Goal: Task Accomplishment & Management: Manage account settings

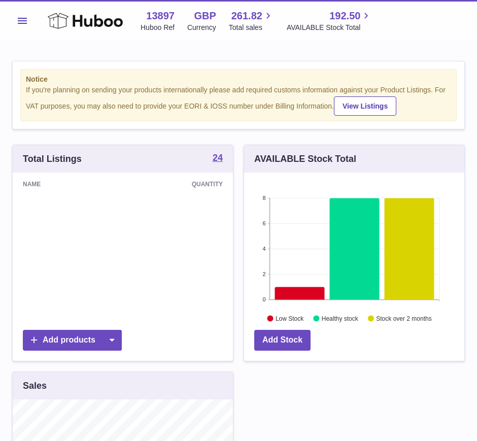
scroll to position [158, 220]
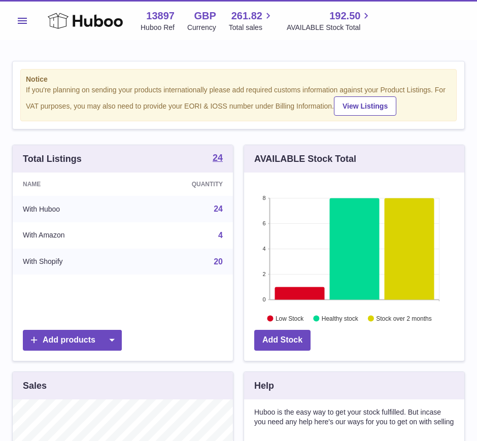
click at [29, 23] on button "Menu" at bounding box center [22, 21] width 20 height 20
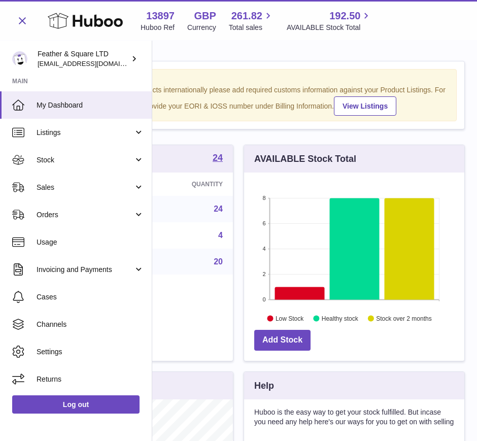
click at [59, 183] on span "Sales" at bounding box center [85, 188] width 97 height 10
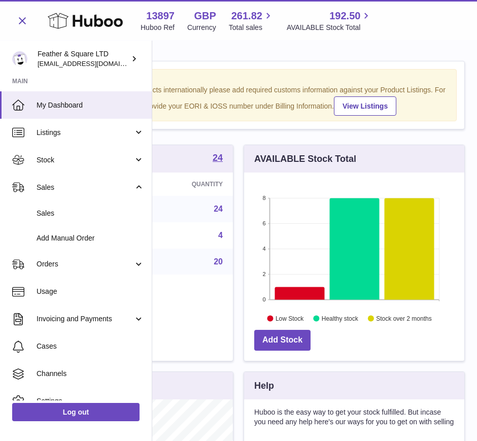
click at [73, 213] on span "Sales" at bounding box center [91, 214] width 108 height 10
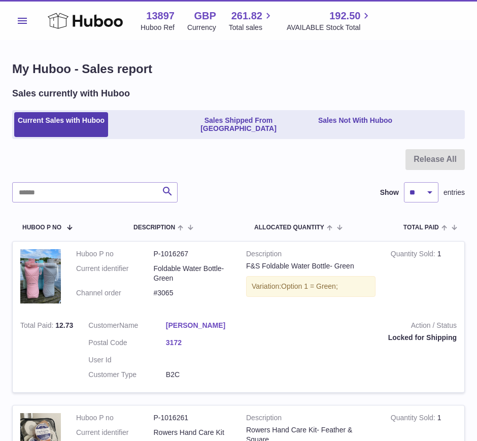
click at [353, 121] on link "Sales Not With Huboo" at bounding box center [355, 124] width 81 height 25
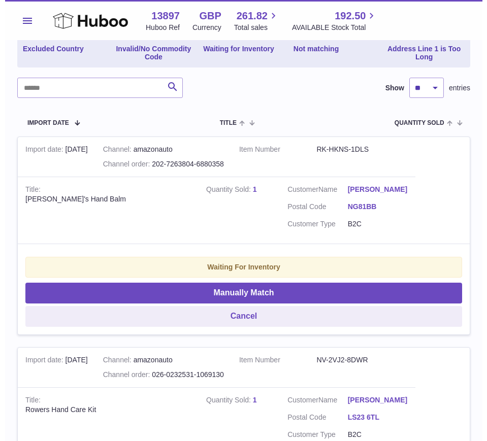
scroll to position [152, 0]
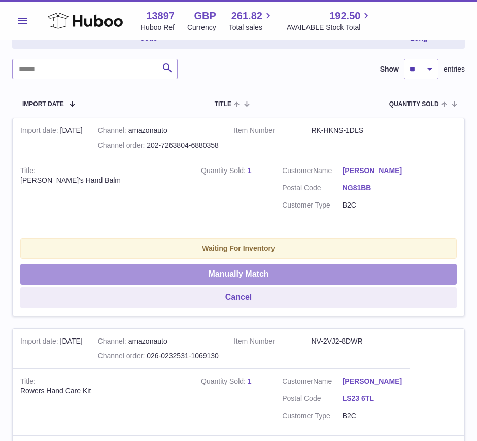
click at [230, 264] on button "Manually Match" at bounding box center [238, 274] width 437 height 21
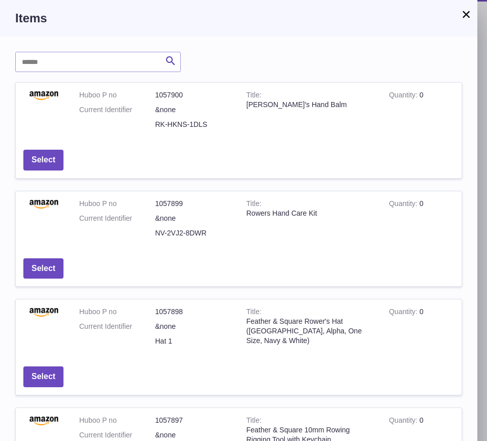
scroll to position [261, 0]
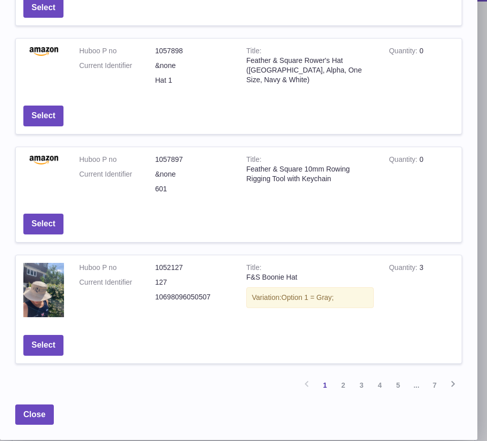
click at [345, 385] on link "2" at bounding box center [343, 385] width 18 height 18
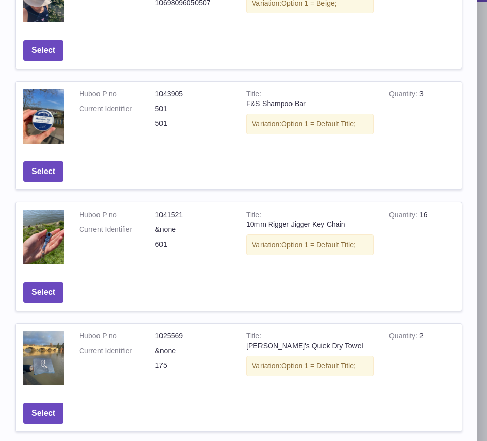
scroll to position [312, 0]
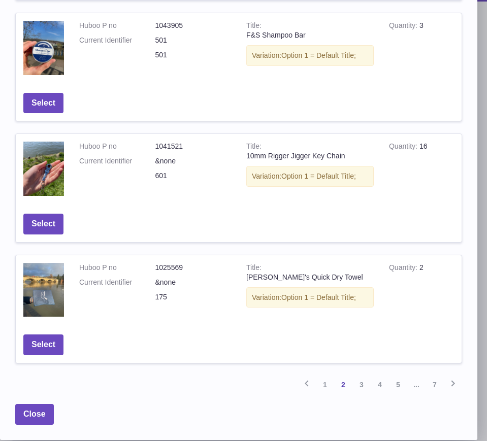
click at [363, 381] on link "3" at bounding box center [362, 385] width 18 height 18
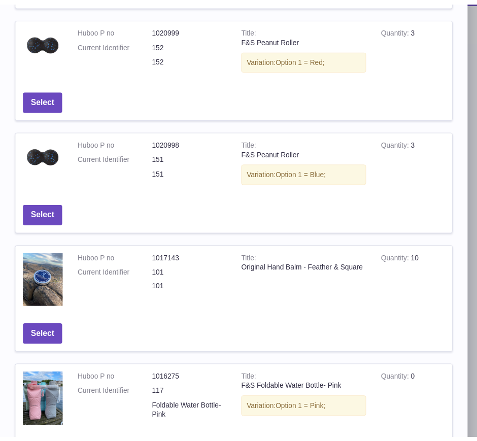
scroll to position [189, 0]
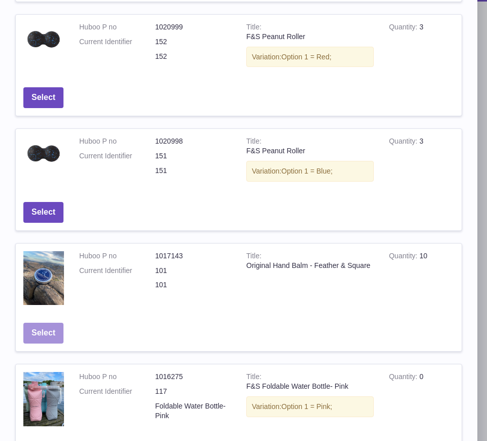
click at [40, 334] on button "Select" at bounding box center [43, 333] width 40 height 21
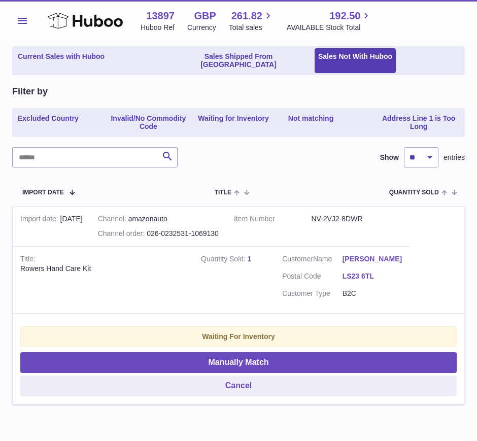
scroll to position [0, 0]
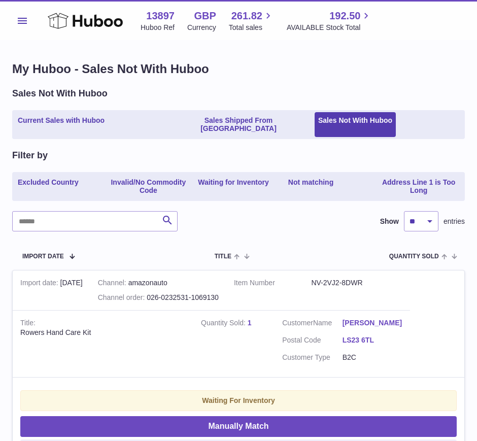
click at [57, 118] on link "Current Sales with Huboo" at bounding box center [61, 124] width 94 height 25
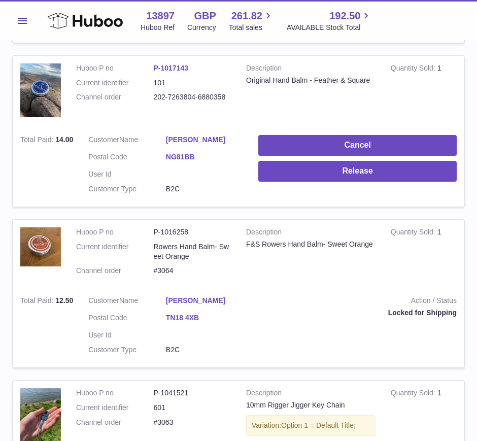
scroll to position [500, 0]
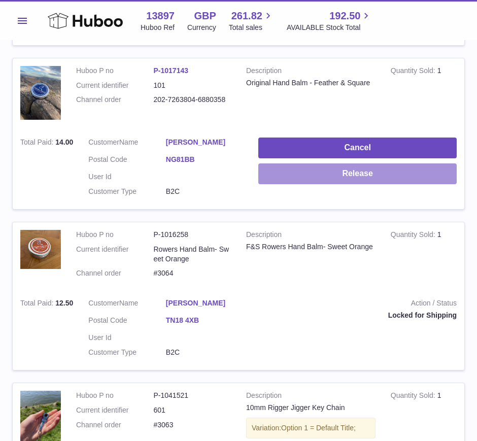
click at [312, 172] on button "Release" at bounding box center [358, 174] width 199 height 21
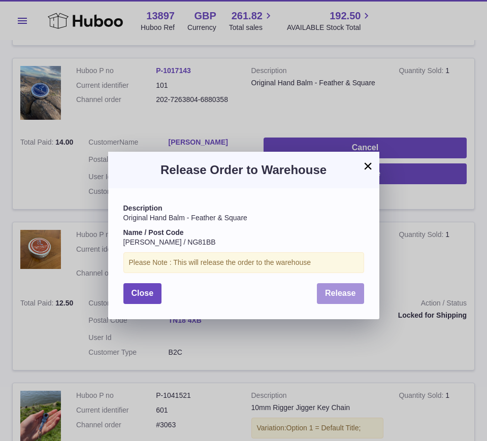
click at [325, 292] on span "Release" at bounding box center [340, 293] width 31 height 9
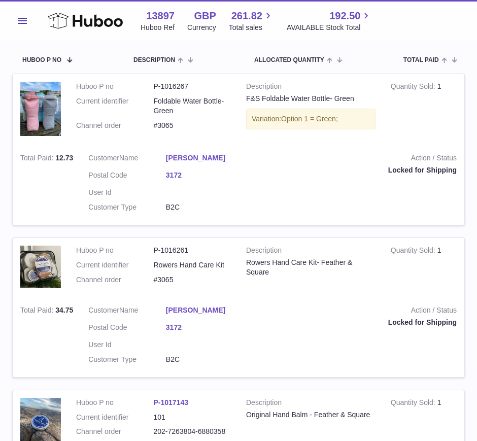
scroll to position [0, 0]
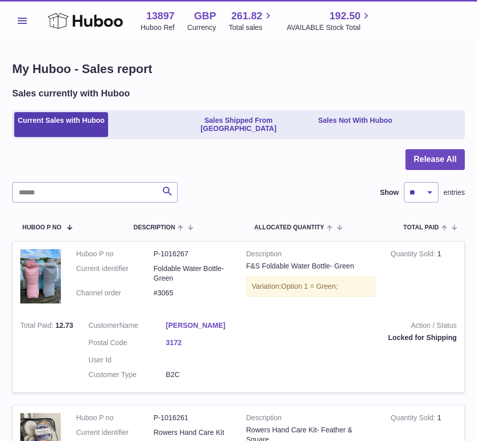
click at [24, 15] on button "Menu" at bounding box center [22, 21] width 20 height 20
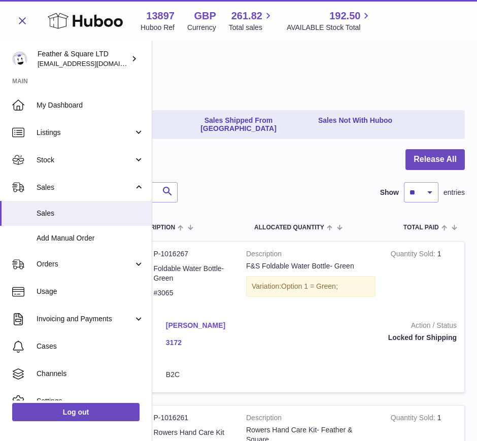
click at [47, 157] on span "Stock" at bounding box center [85, 160] width 97 height 10
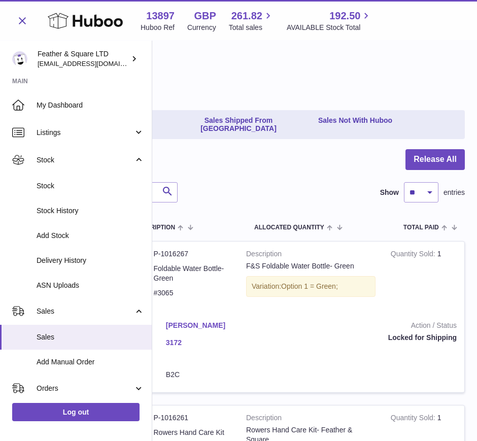
click at [59, 179] on link "Stock" at bounding box center [76, 186] width 152 height 25
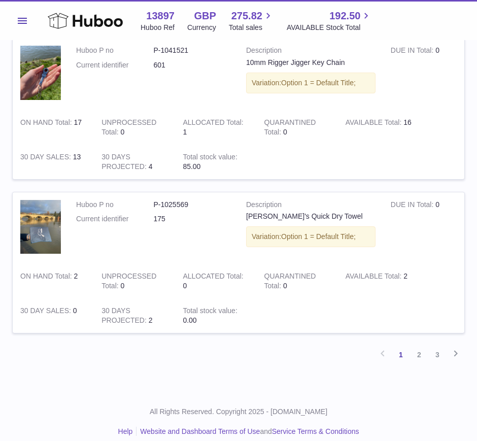
scroll to position [1276, 0]
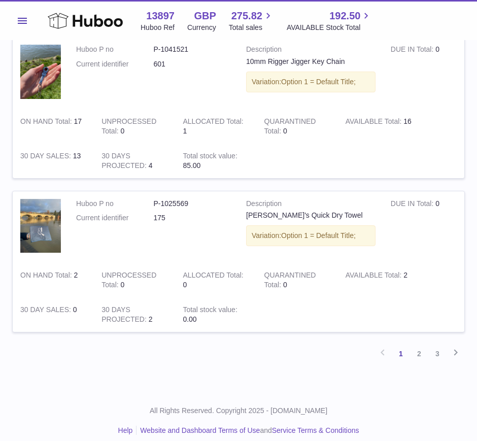
click at [416, 345] on link "2" at bounding box center [419, 354] width 18 height 18
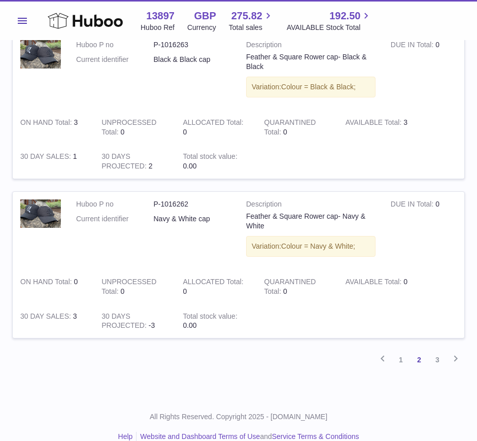
scroll to position [1384, 0]
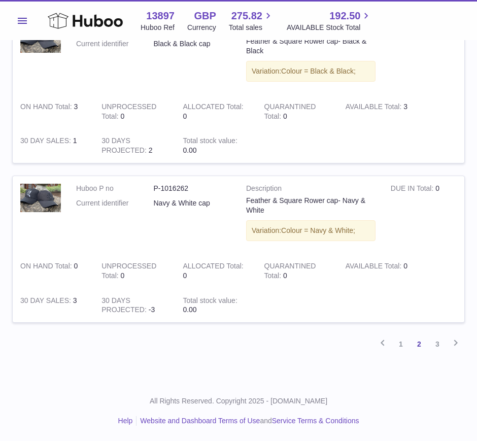
click at [401, 343] on link "1" at bounding box center [401, 344] width 18 height 18
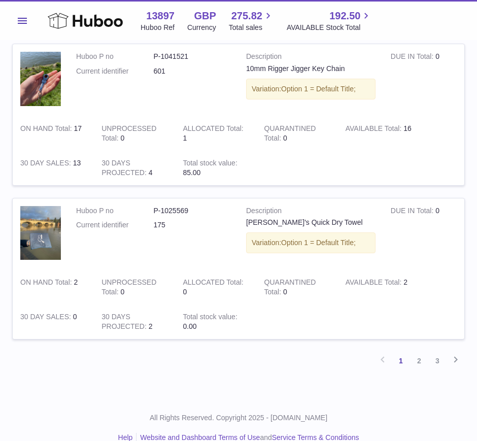
scroll to position [1276, 0]
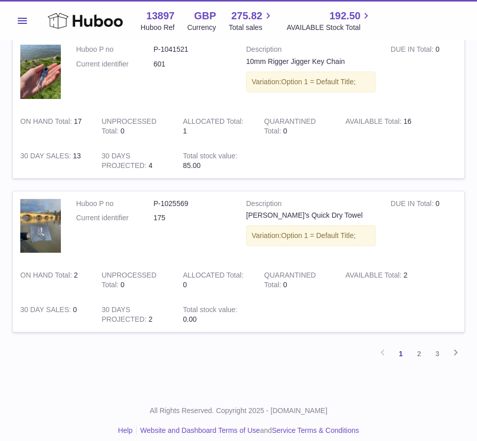
click at [438, 345] on link "3" at bounding box center [438, 354] width 18 height 18
